Goal: Task Accomplishment & Management: Manage account settings

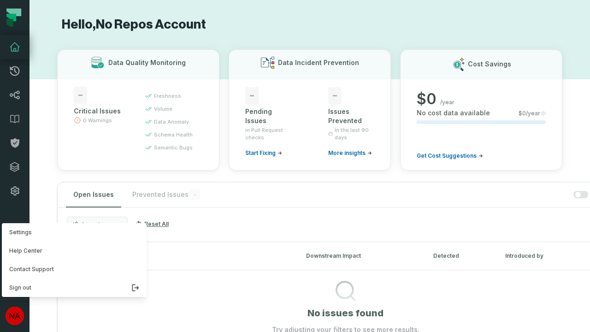
click at [72, 232] on button "Settings" at bounding box center [74, 232] width 145 height 18
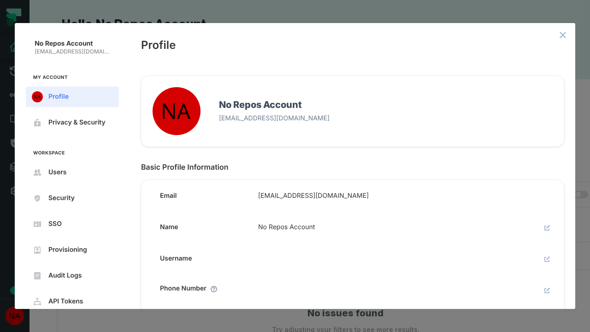
click at [563, 35] on icon "close admin-box" at bounding box center [563, 35] width 6 height 6
